Goal: Information Seeking & Learning: Learn about a topic

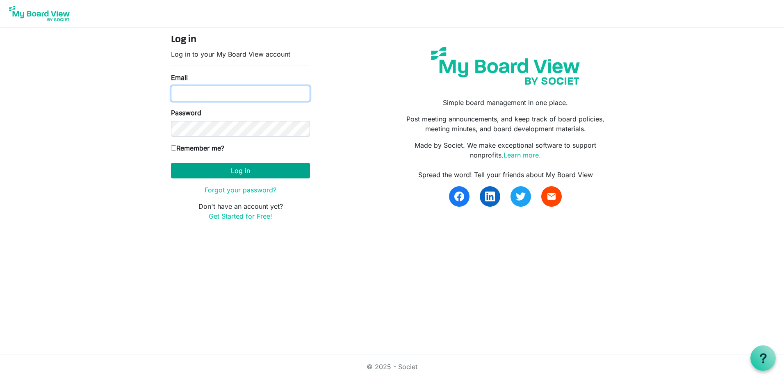
type input "pam@arc-ad.org"
click at [236, 173] on button "Log in" at bounding box center [240, 171] width 139 height 16
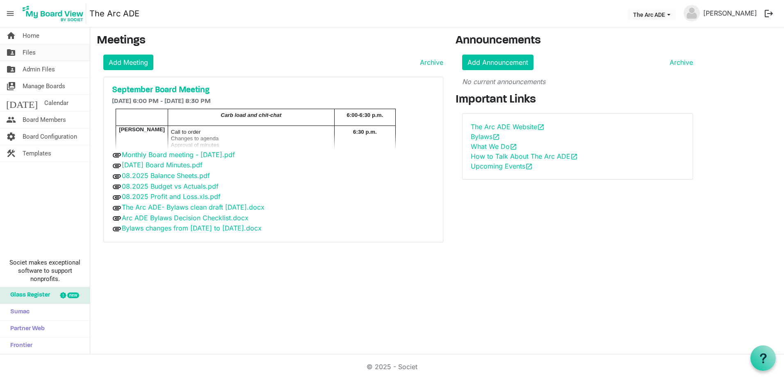
click at [29, 52] on span "Files" at bounding box center [29, 52] width 13 height 16
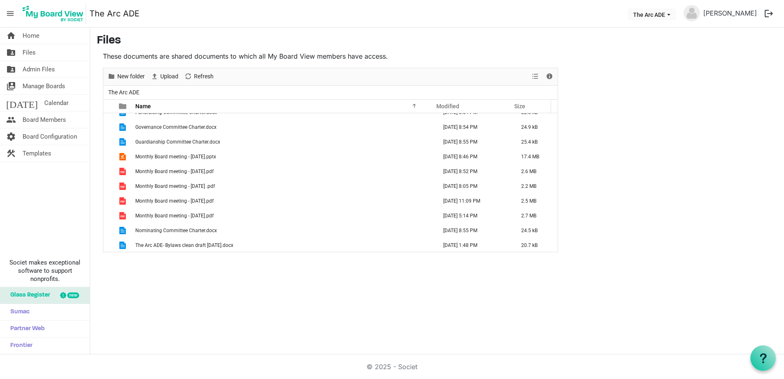
scroll to position [481, 0]
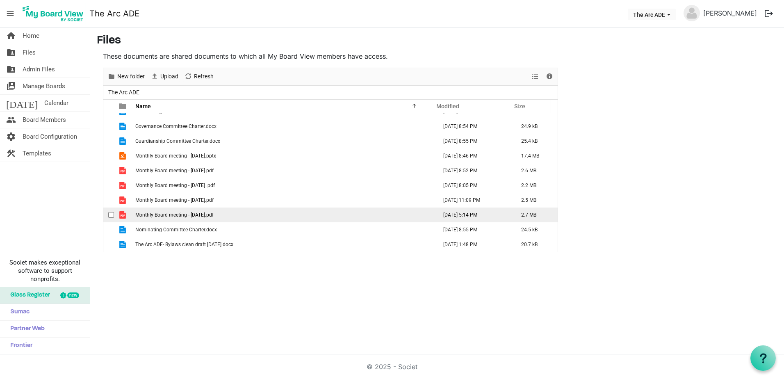
click at [214, 216] on span "Monthly Board meeting - [DATE].pdf" at bounding box center [174, 215] width 78 height 6
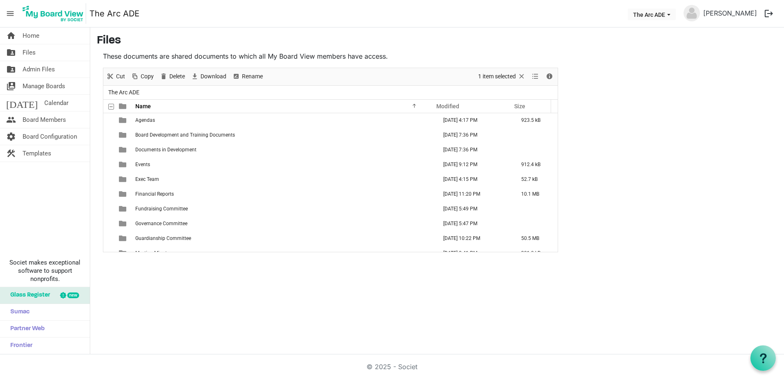
scroll to position [0, 0]
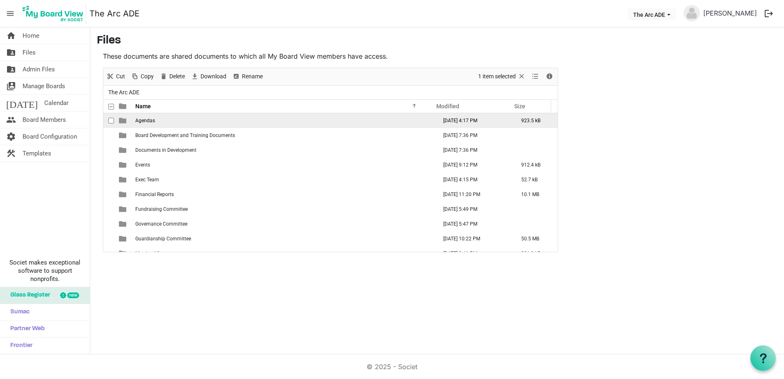
click at [148, 119] on span "Agendas" at bounding box center [145, 121] width 20 height 6
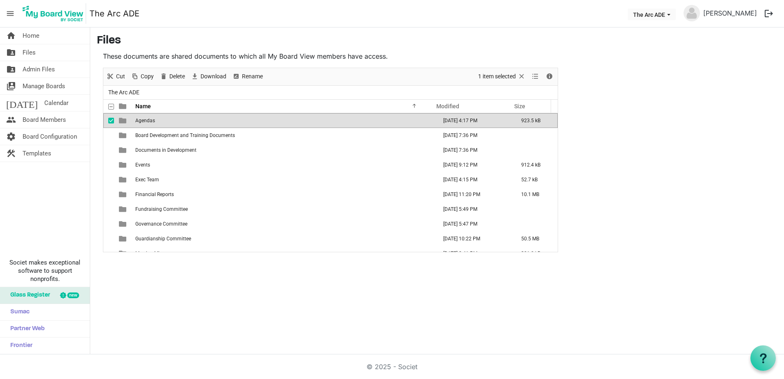
click at [148, 119] on span "Agendas" at bounding box center [145, 121] width 20 height 6
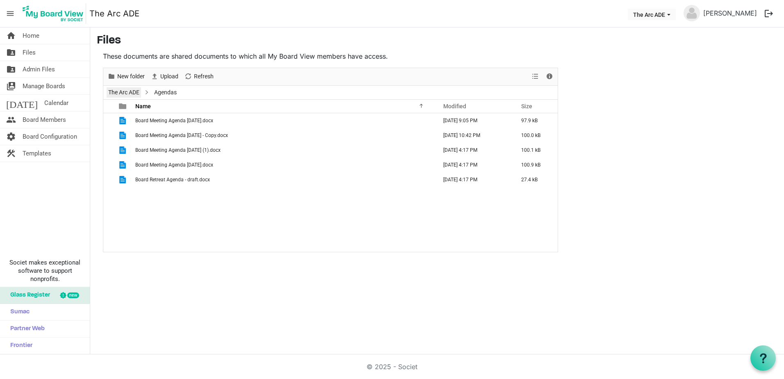
click at [127, 90] on link "The Arc ADE" at bounding box center [124, 92] width 34 height 10
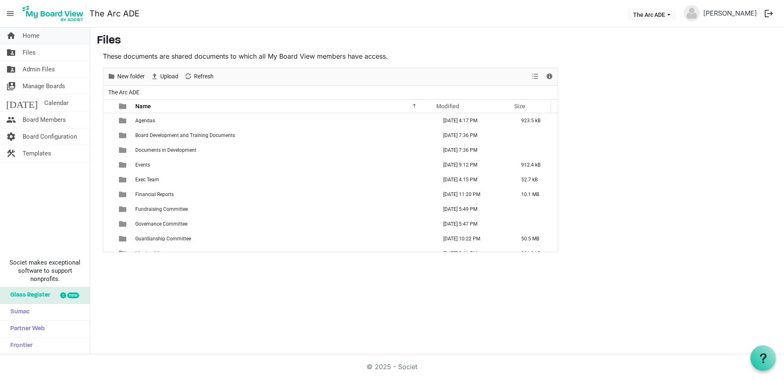
click at [24, 35] on span "Home" at bounding box center [31, 35] width 17 height 16
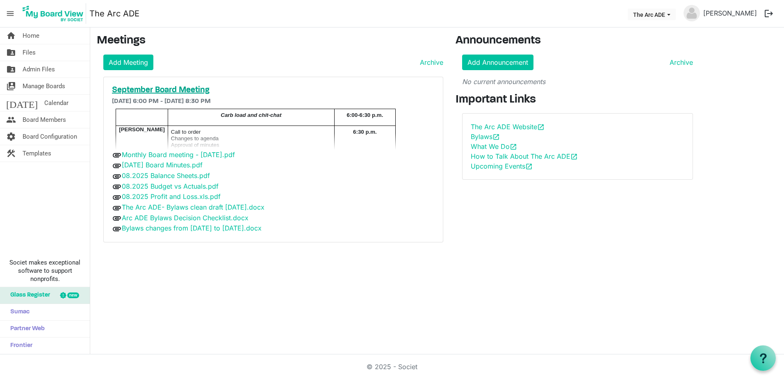
click at [160, 89] on h5 "September Board Meeting" at bounding box center [273, 90] width 323 height 10
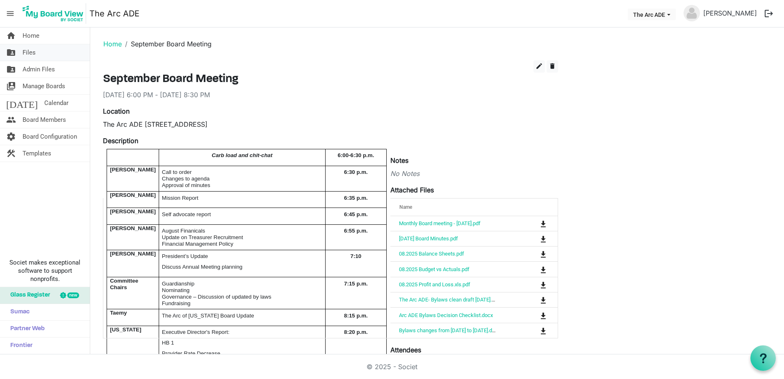
click at [25, 49] on span "Files" at bounding box center [29, 52] width 13 height 16
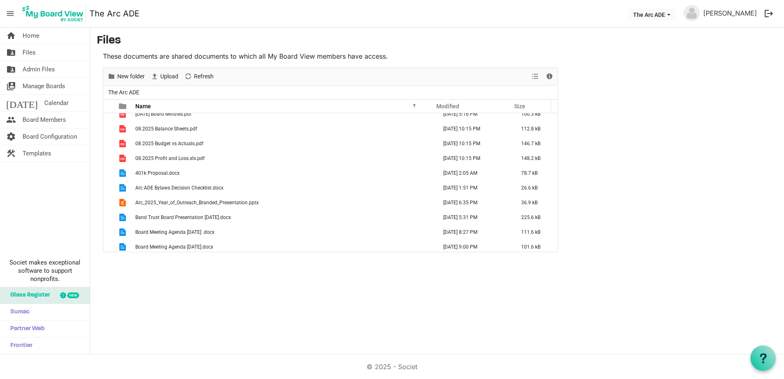
scroll to position [328, 0]
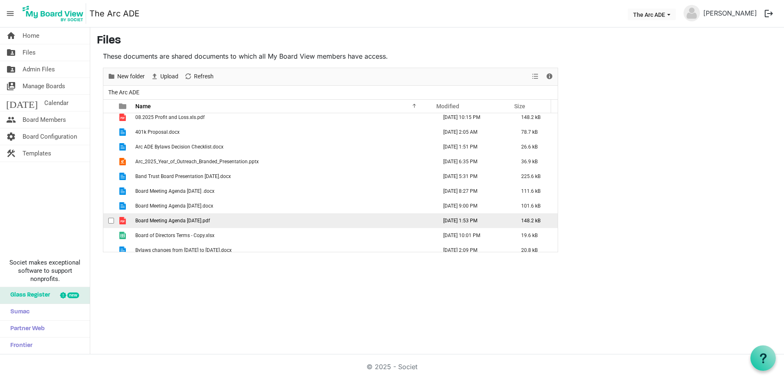
click at [167, 223] on td "Board Meeting Agenda [DATE].pdf" at bounding box center [284, 220] width 302 height 15
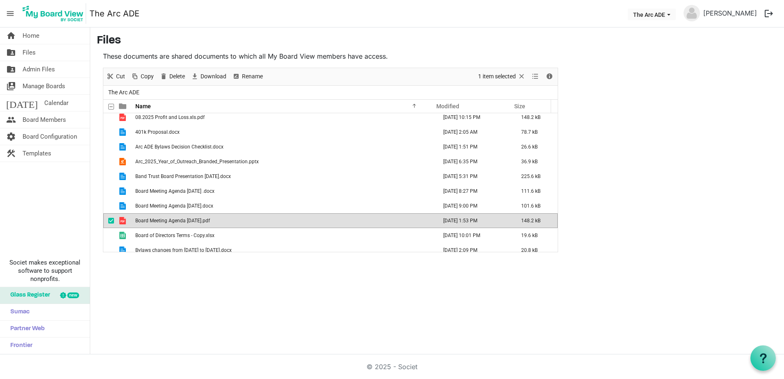
click at [167, 223] on td "Board Meeting Agenda [DATE].pdf" at bounding box center [284, 220] width 302 height 15
